Goal: Find specific page/section: Find specific page/section

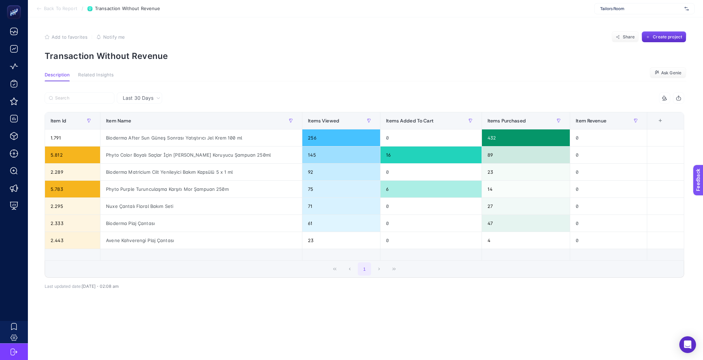
click at [60, 9] on span "Back To Report" at bounding box center [60, 9] width 33 height 6
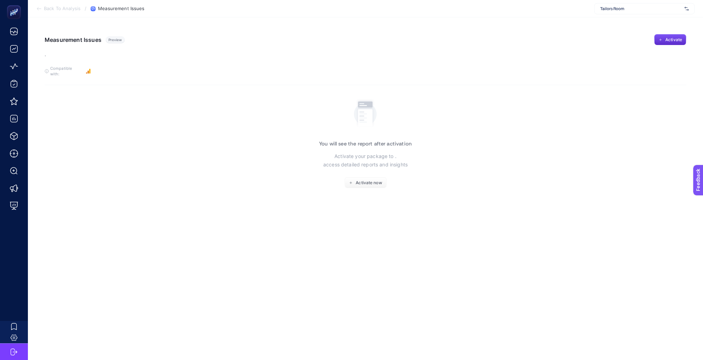
click at [618, 7] on span "Tailors Room" at bounding box center [641, 9] width 82 height 6
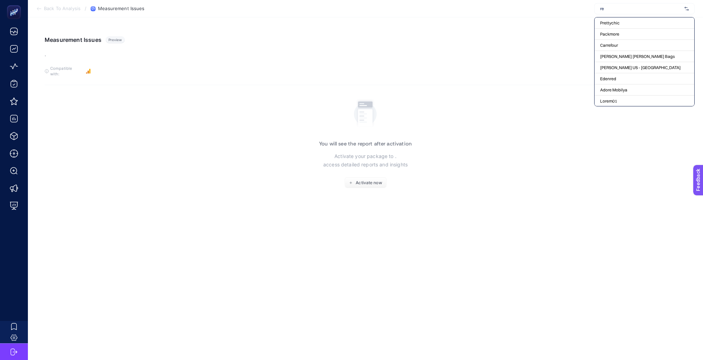
type input "rec"
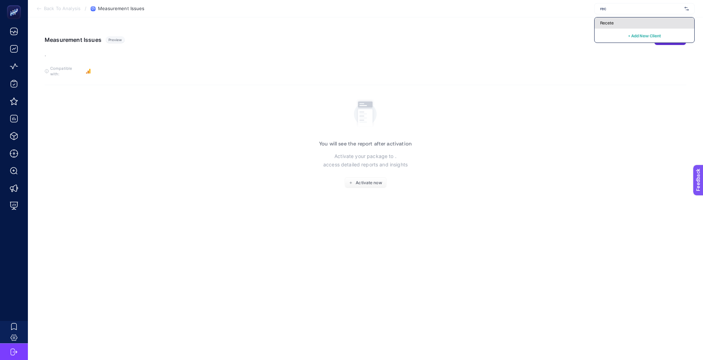
click at [630, 18] on div "Recete" at bounding box center [645, 22] width 100 height 11
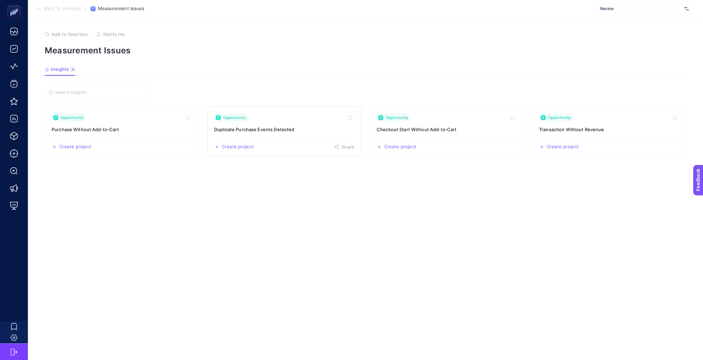
click at [292, 126] on h3 "Duplicate Purchase Events Detected" at bounding box center [284, 129] width 140 height 7
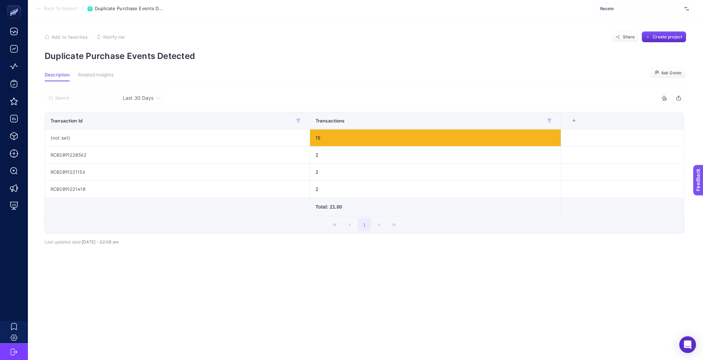
click at [59, 10] on span "Back To Report" at bounding box center [60, 9] width 33 height 6
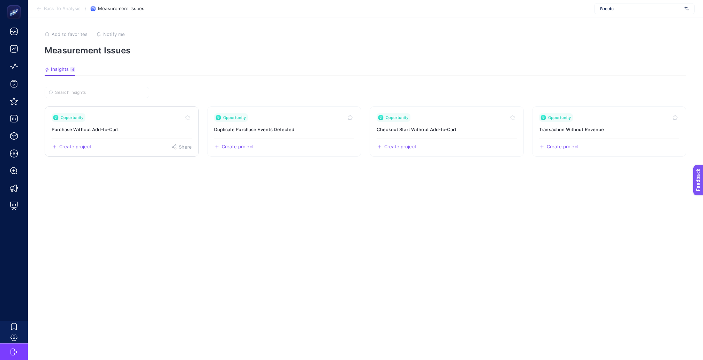
click at [113, 126] on h3 "Purchase Without Add‑to‑Cart" at bounding box center [122, 129] width 140 height 7
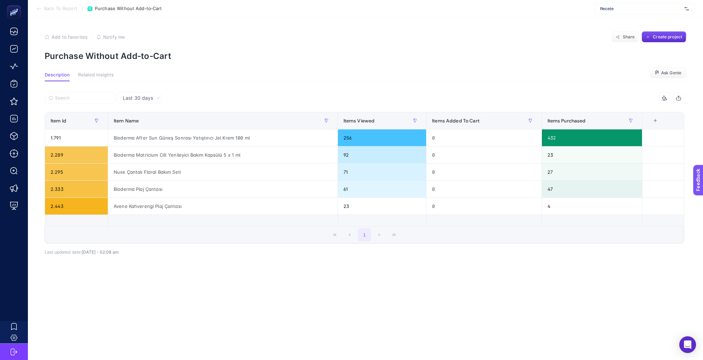
click at [62, 8] on span "Back To Report" at bounding box center [60, 9] width 33 height 6
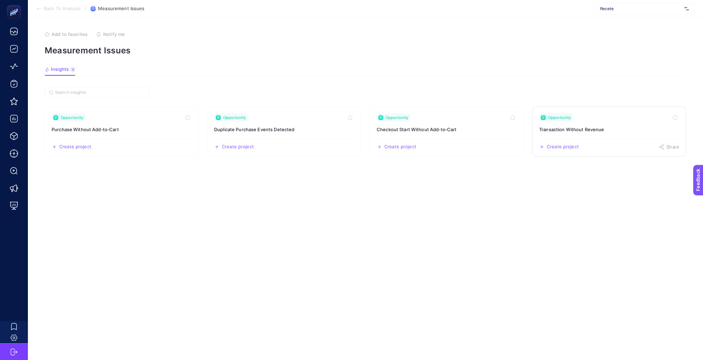
click at [596, 113] on div "Opportunity" at bounding box center [609, 117] width 140 height 8
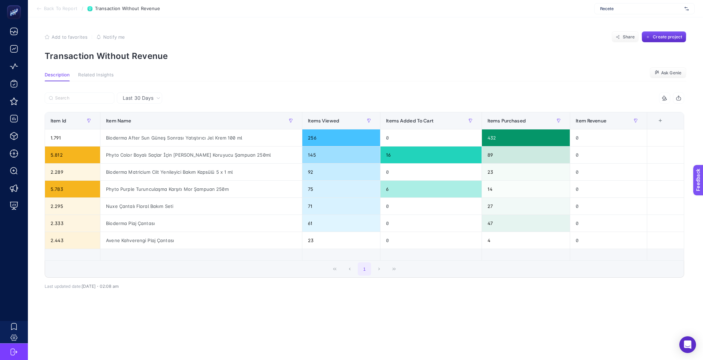
click at [70, 11] on span "Back To Report" at bounding box center [60, 9] width 33 height 6
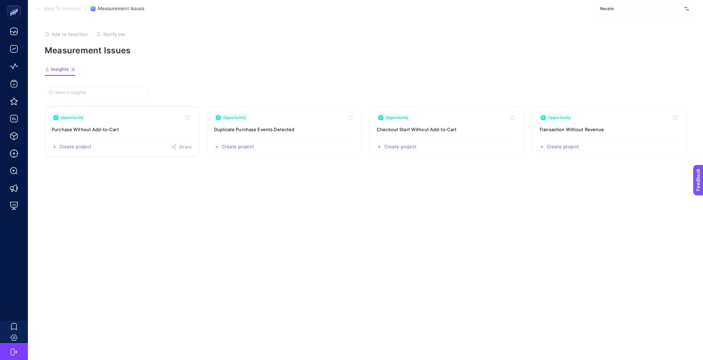
click at [110, 118] on link "Opportunity Purchase Without Add‑to‑Cart Create project Share" at bounding box center [122, 131] width 154 height 50
